Goal: Task Accomplishment & Management: Complete application form

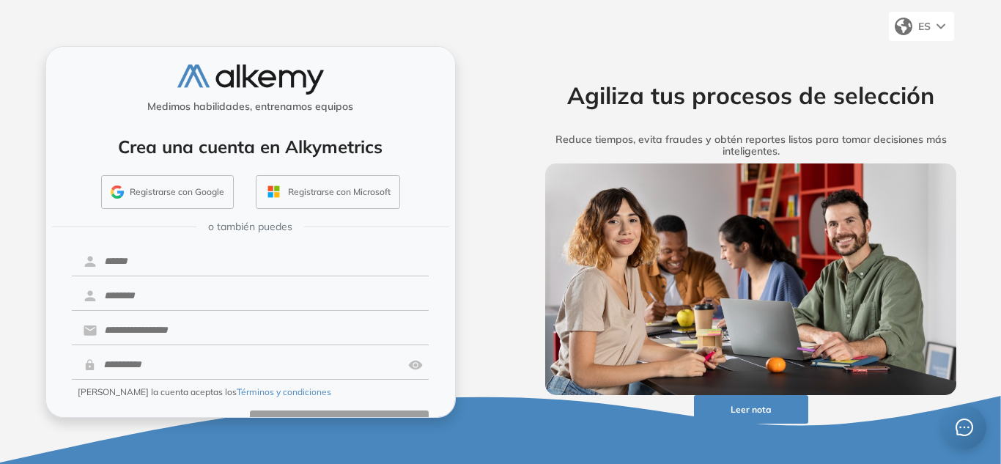
click at [150, 181] on button "Registrarse con Google" at bounding box center [167, 192] width 133 height 34
click at [208, 188] on button "Registrarse con Google" at bounding box center [167, 192] width 133 height 34
